Goal: Information Seeking & Learning: Learn about a topic

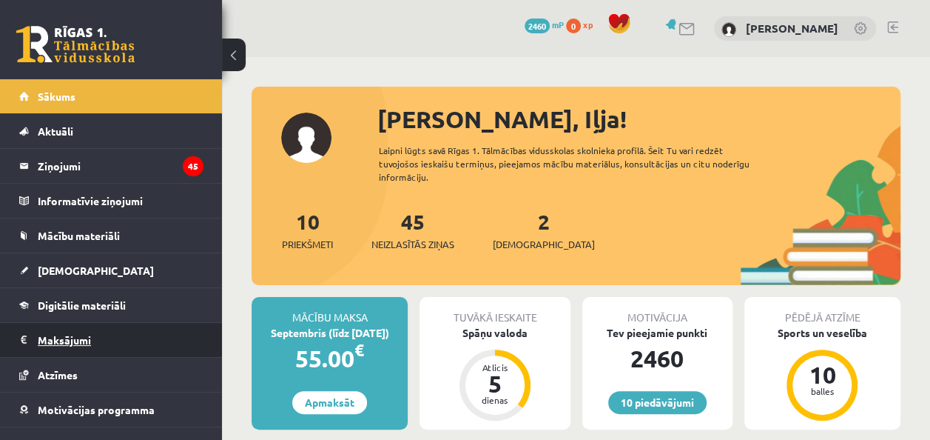
scroll to position [53, 0]
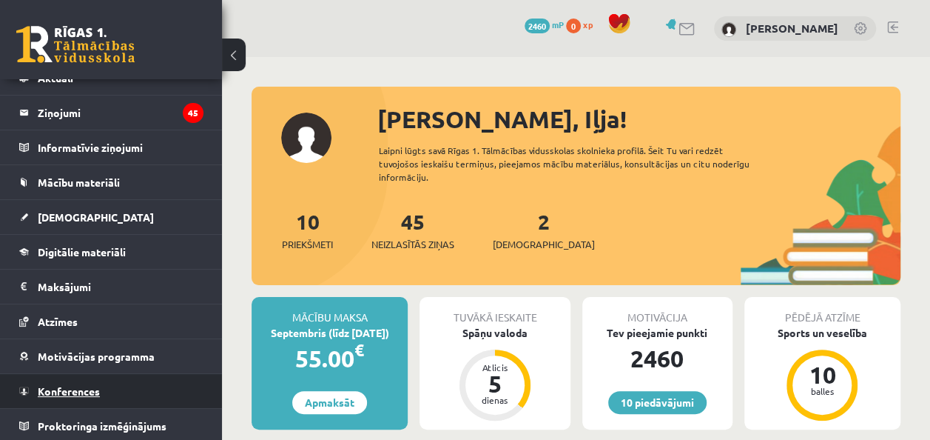
click at [89, 384] on span "Konferences" at bounding box center [69, 390] width 62 height 13
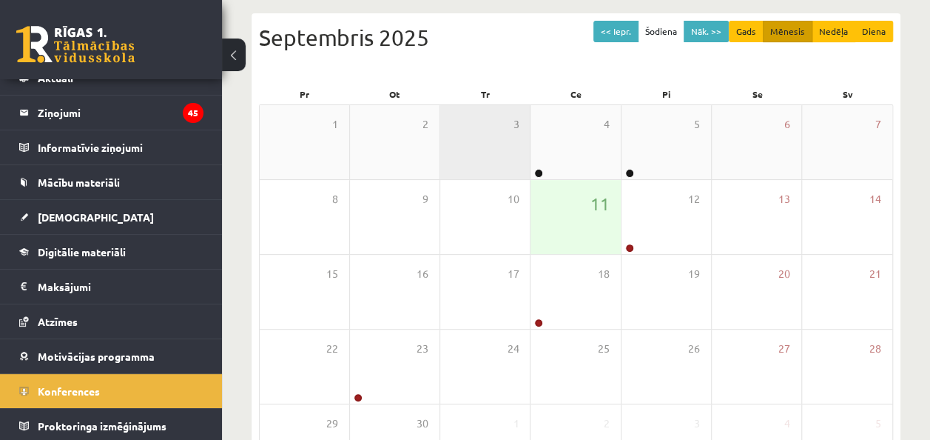
scroll to position [152, 0]
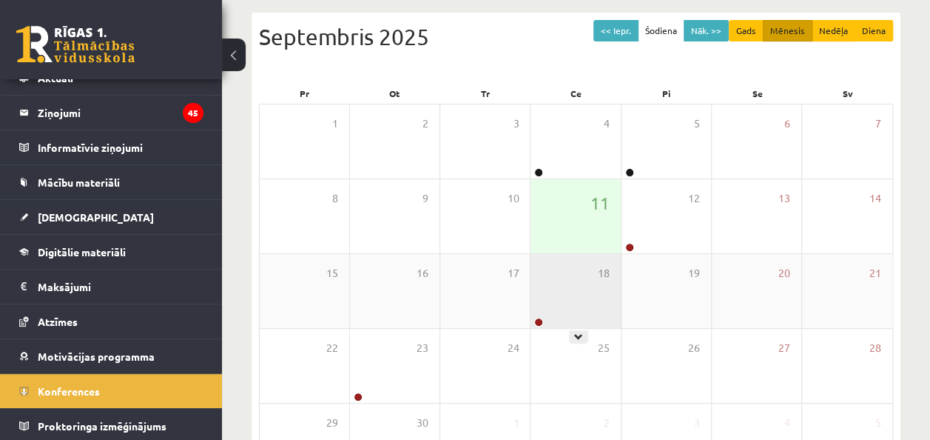
click at [552, 309] on div "18" at bounding box center [576, 291] width 90 height 74
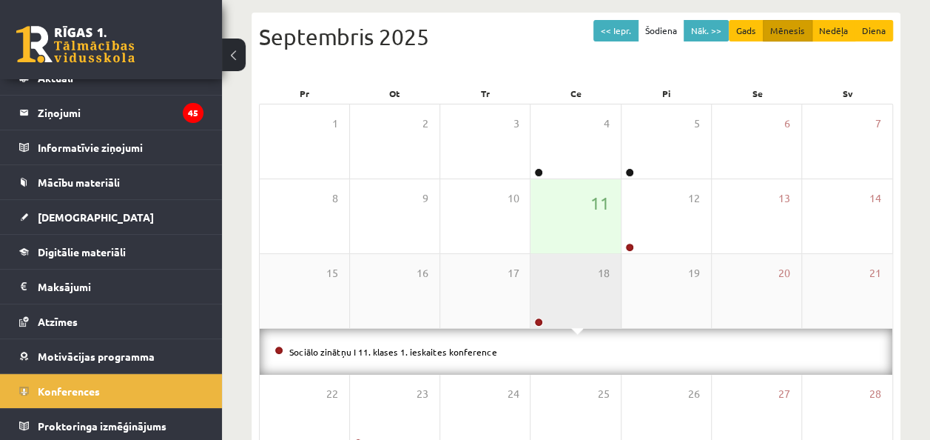
click at [552, 309] on div "18" at bounding box center [576, 291] width 90 height 74
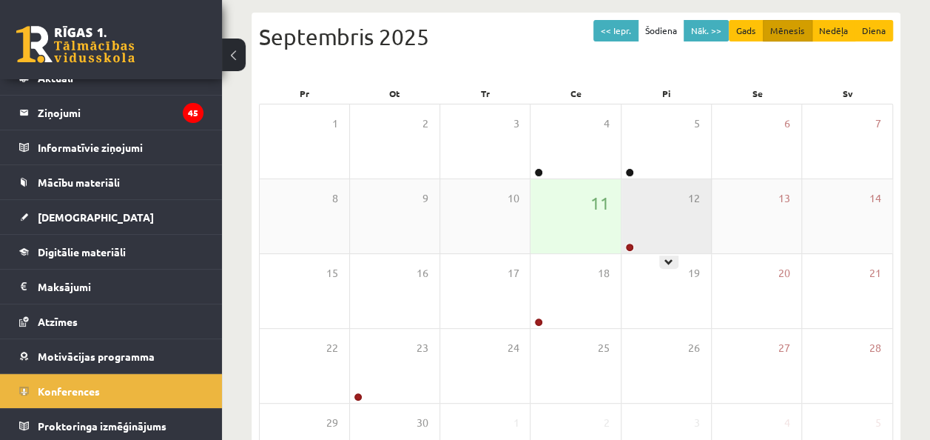
click at [631, 224] on div "12" at bounding box center [667, 216] width 90 height 74
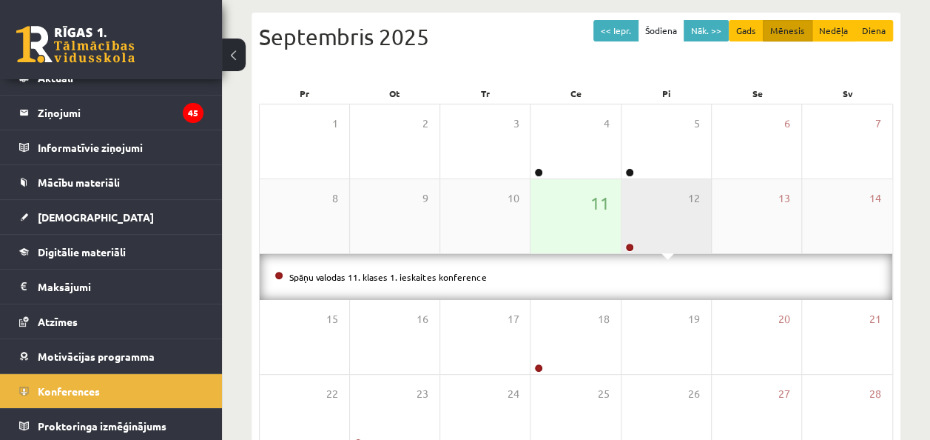
click at [631, 224] on div "12" at bounding box center [667, 216] width 90 height 74
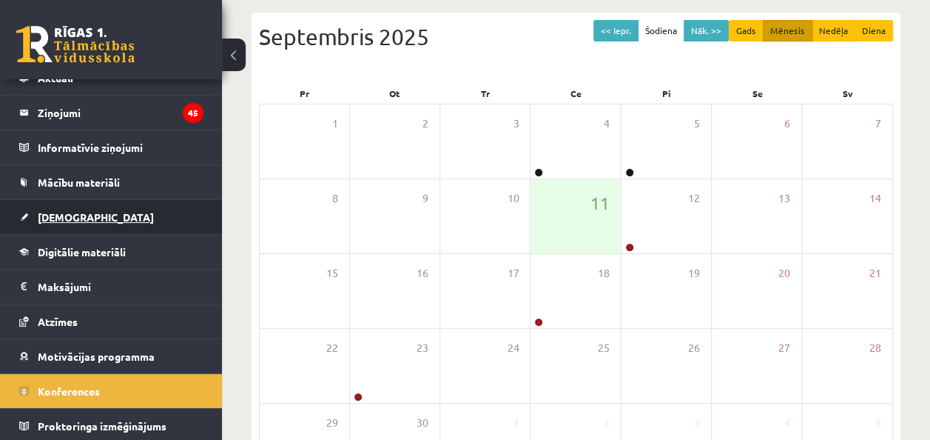
click at [98, 212] on link "[DEMOGRAPHIC_DATA]" at bounding box center [111, 217] width 184 height 34
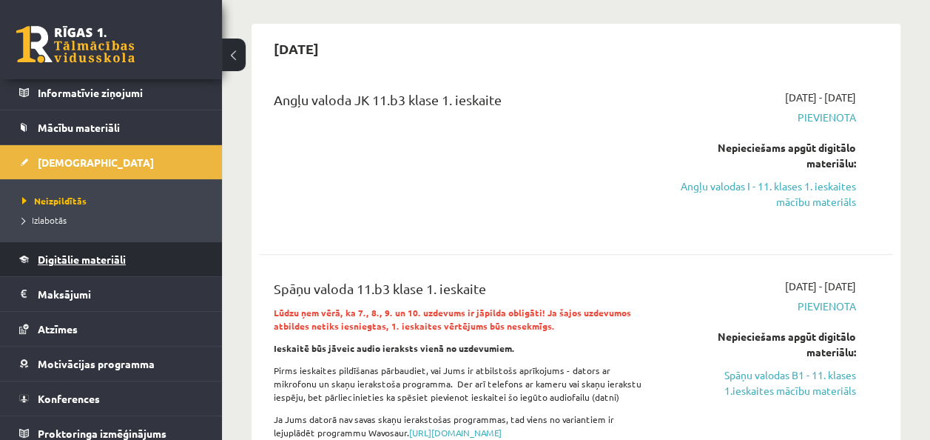
scroll to position [112, 0]
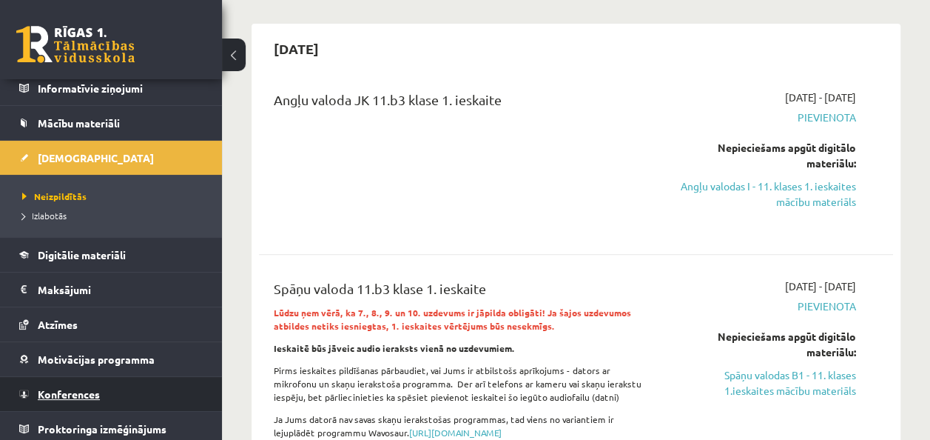
click at [78, 383] on link "Konferences" at bounding box center [111, 394] width 184 height 34
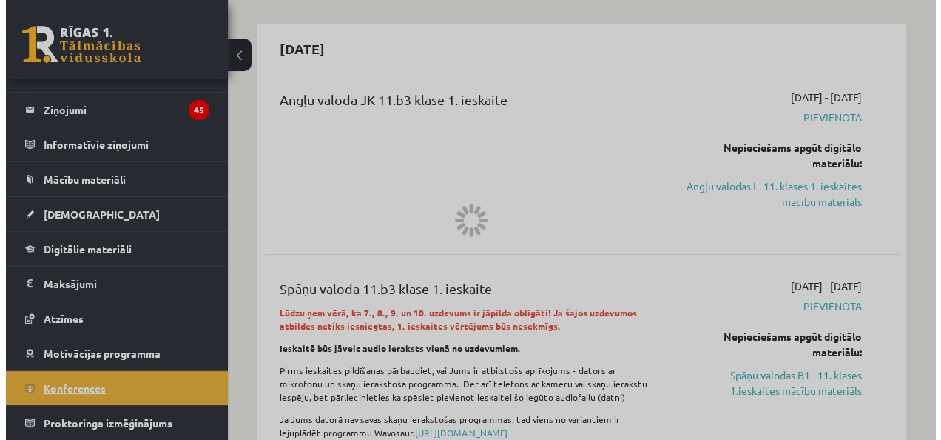
scroll to position [53, 0]
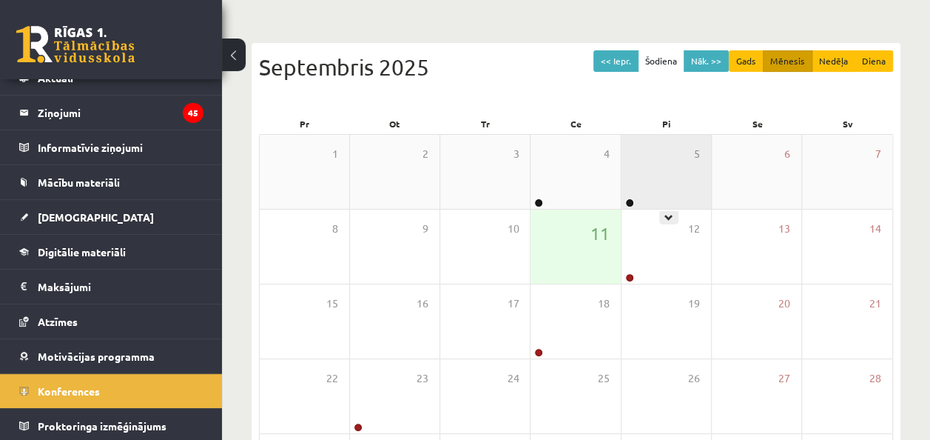
click at [659, 164] on div "5" at bounding box center [667, 172] width 90 height 74
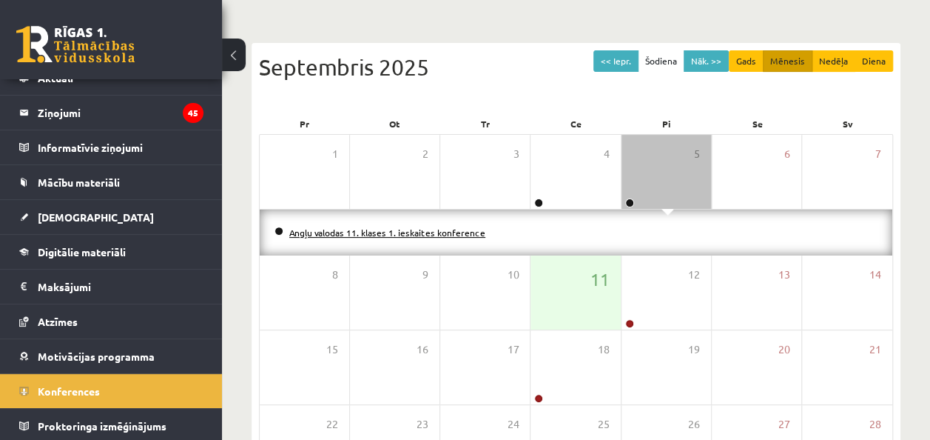
click at [397, 228] on link "Angļu valodas 11. klases 1. ieskaites konference" at bounding box center [387, 232] width 196 height 12
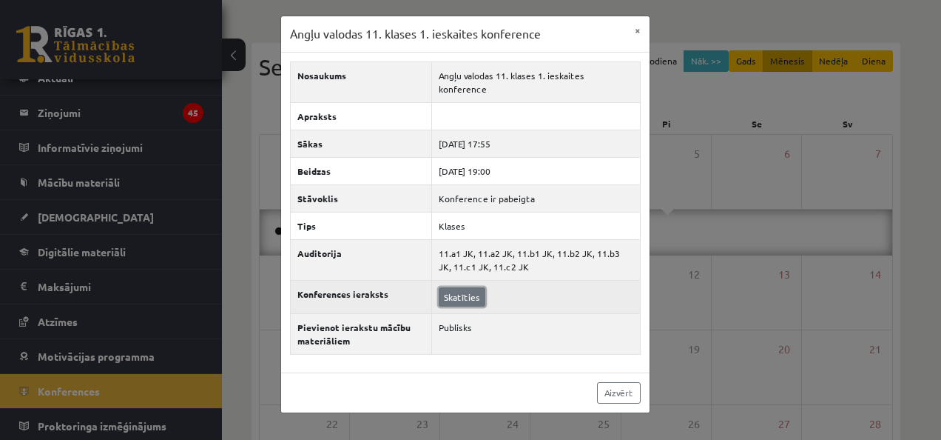
click at [459, 287] on link "Skatīties" at bounding box center [462, 296] width 47 height 19
